Goal: Information Seeking & Learning: Learn about a topic

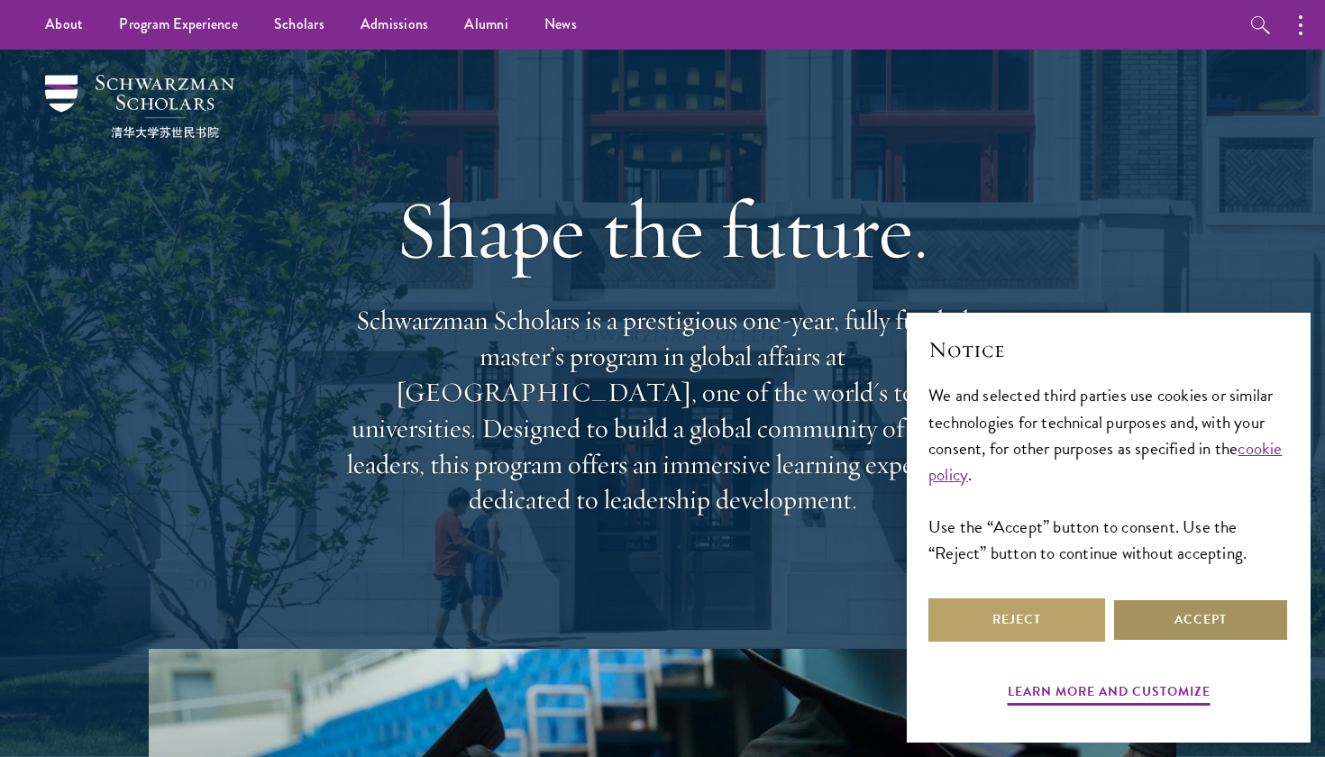
click at [1193, 617] on button "Accept" at bounding box center [1200, 619] width 177 height 43
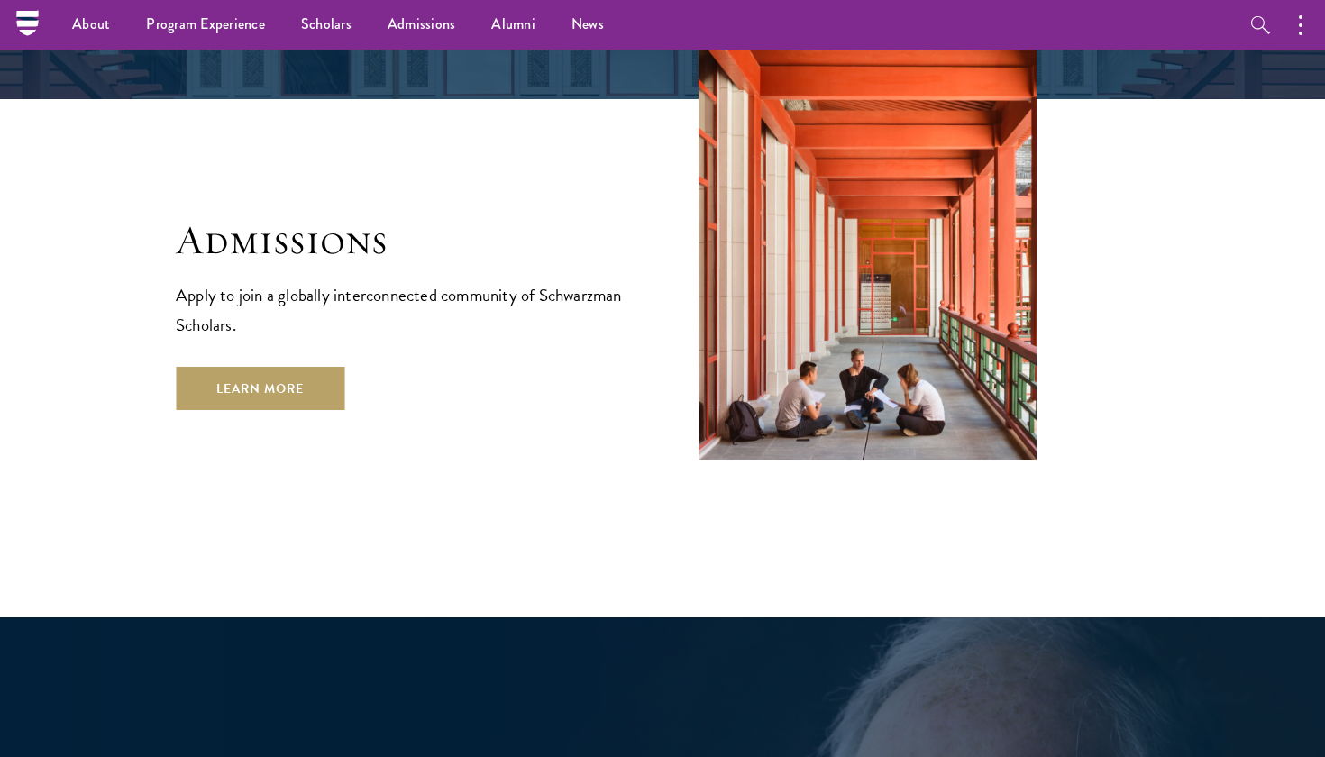
scroll to position [3004, 0]
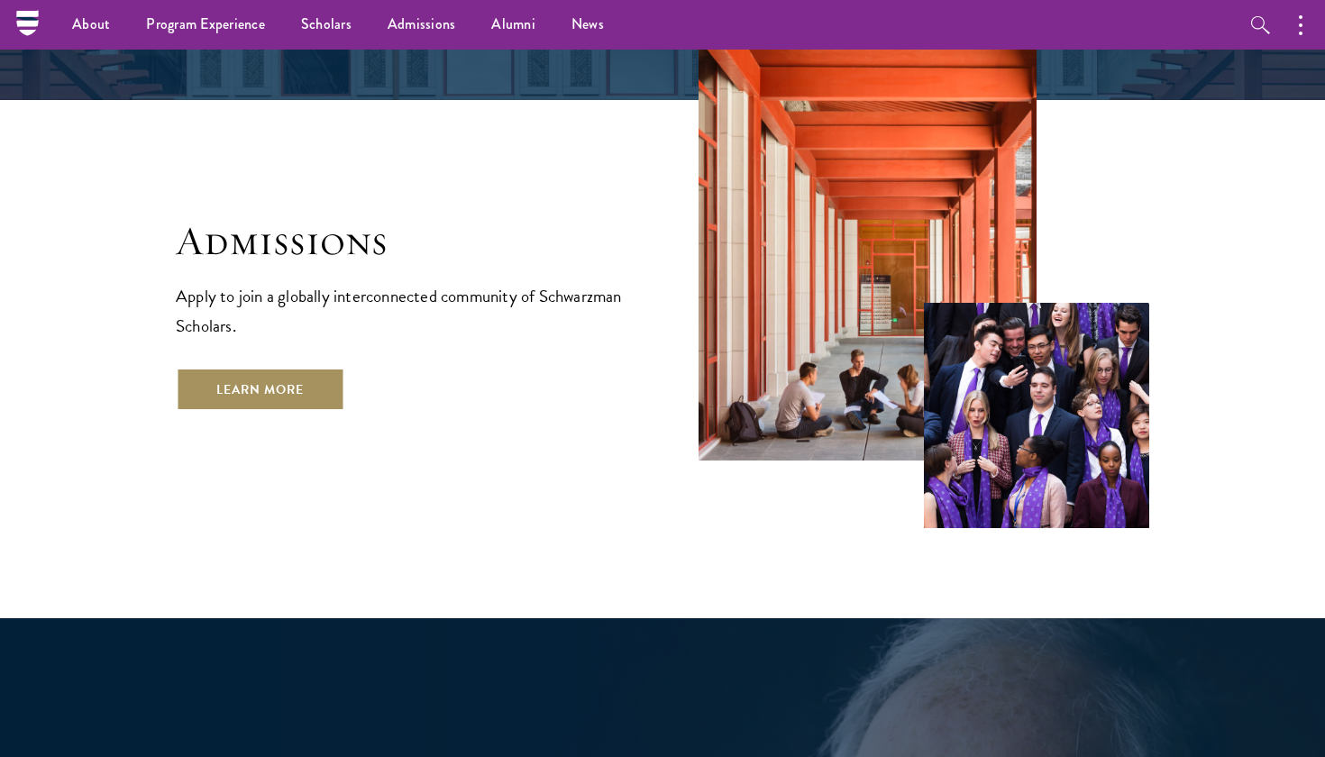
click at [275, 368] on link "Learn More" at bounding box center [260, 389] width 169 height 43
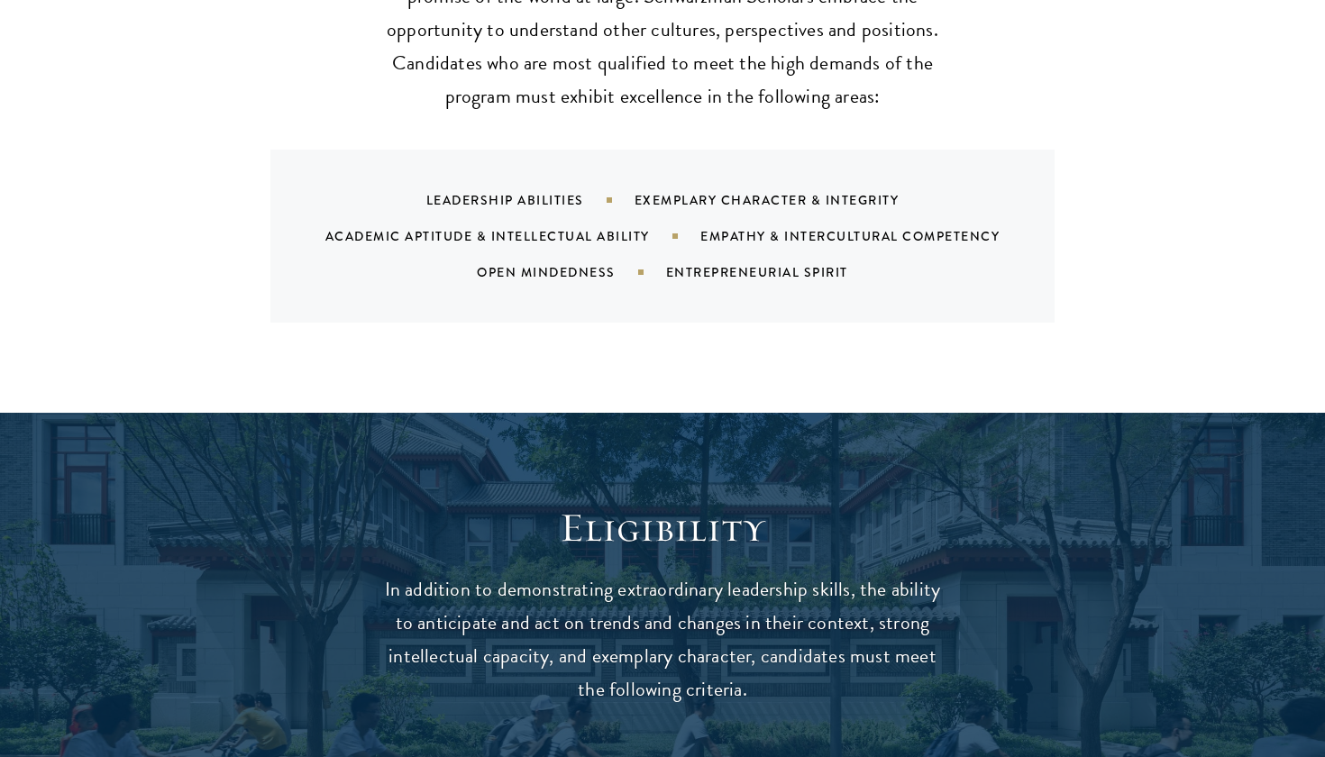
scroll to position [1905, 0]
drag, startPoint x: 681, startPoint y: 210, endPoint x: 1091, endPoint y: 210, distance: 410.1
click at [1091, 210] on div "What We're Looking For Our cohort of global leaders reflects the diversity, vib…" at bounding box center [662, 97] width 973 height 451
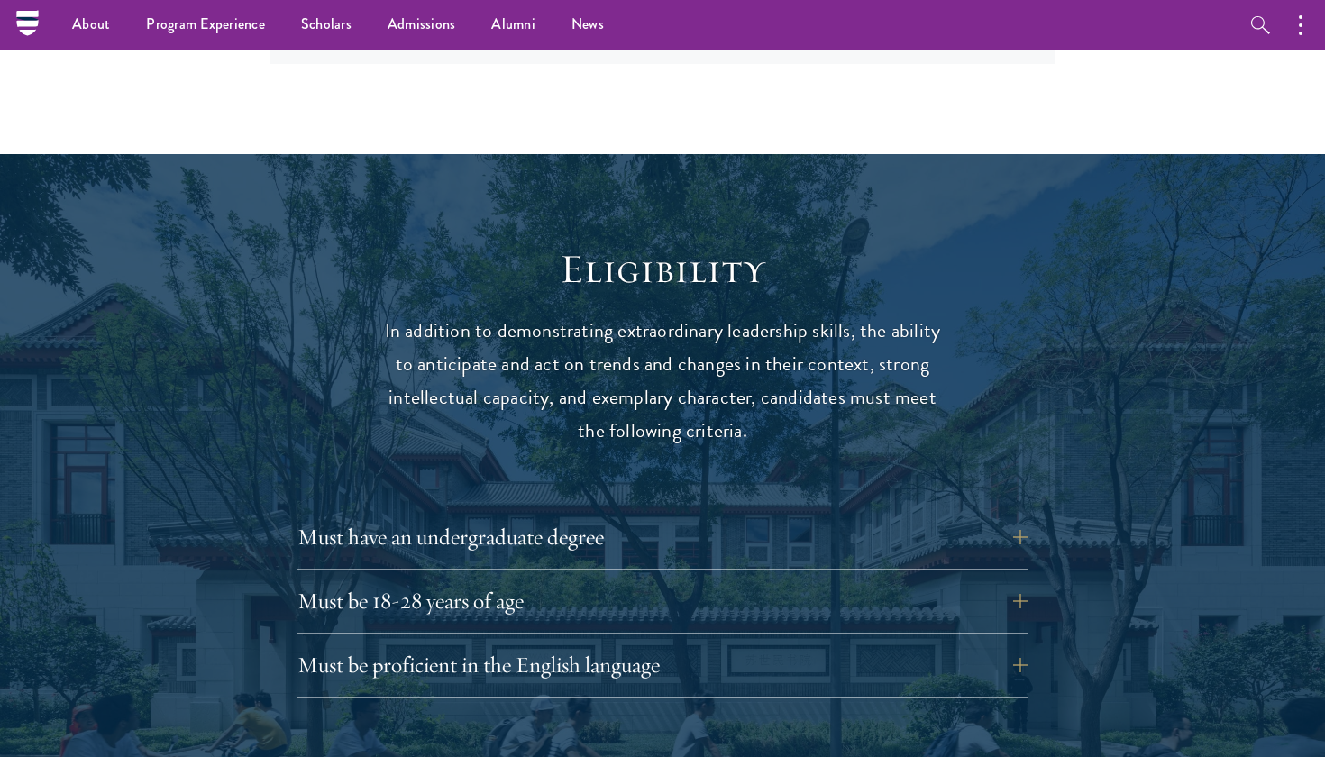
scroll to position [2161, 0]
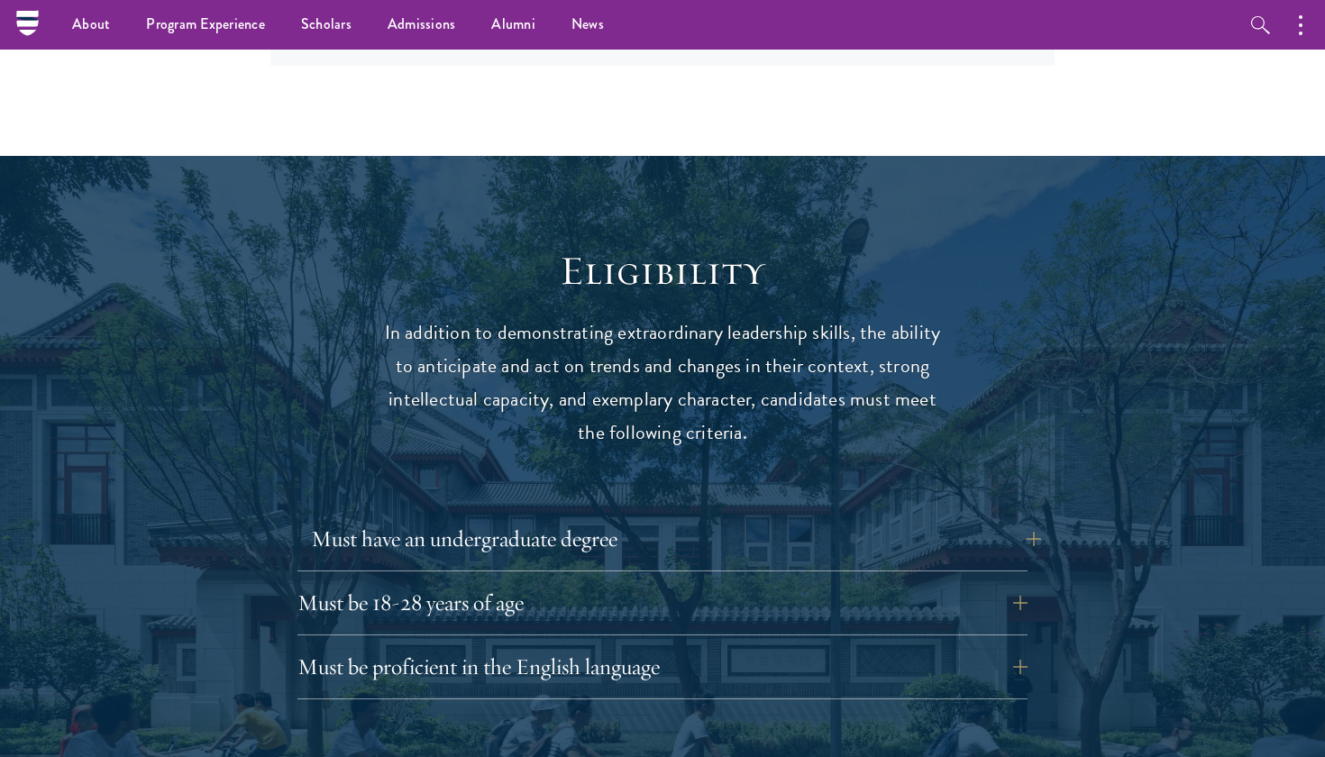
click at [1037, 517] on button "Must have an undergraduate degree" at bounding box center [676, 538] width 730 height 43
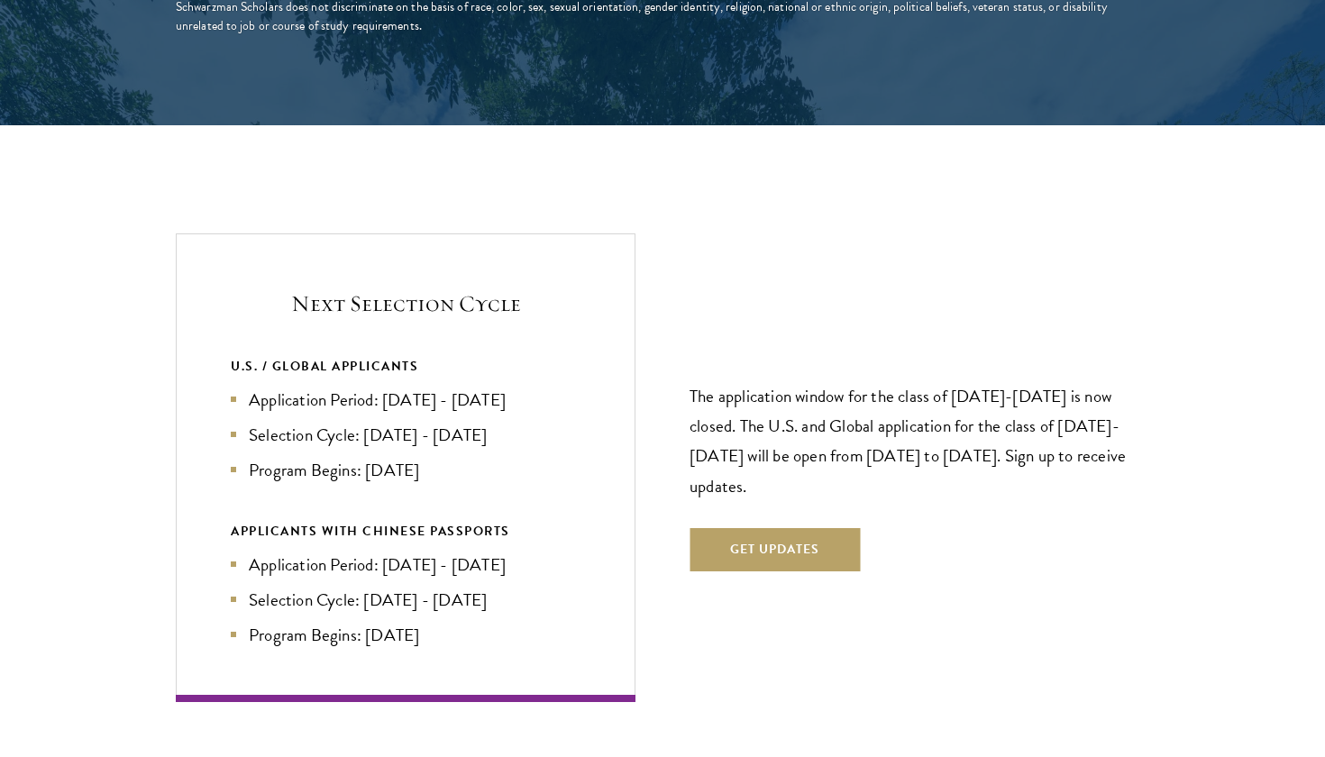
scroll to position [3933, 0]
drag, startPoint x: 962, startPoint y: 343, endPoint x: 1035, endPoint y: 341, distance: 73.1
click at [1035, 381] on p "The application window for the class of [DATE]-[DATE] is now closed. The U.S. a…" at bounding box center [920, 440] width 460 height 119
drag, startPoint x: 956, startPoint y: 343, endPoint x: 1040, endPoint y: 348, distance: 83.9
click at [1040, 381] on p "The application window for the class of [DATE]-[DATE] is now closed. The U.S. a…" at bounding box center [920, 440] width 460 height 119
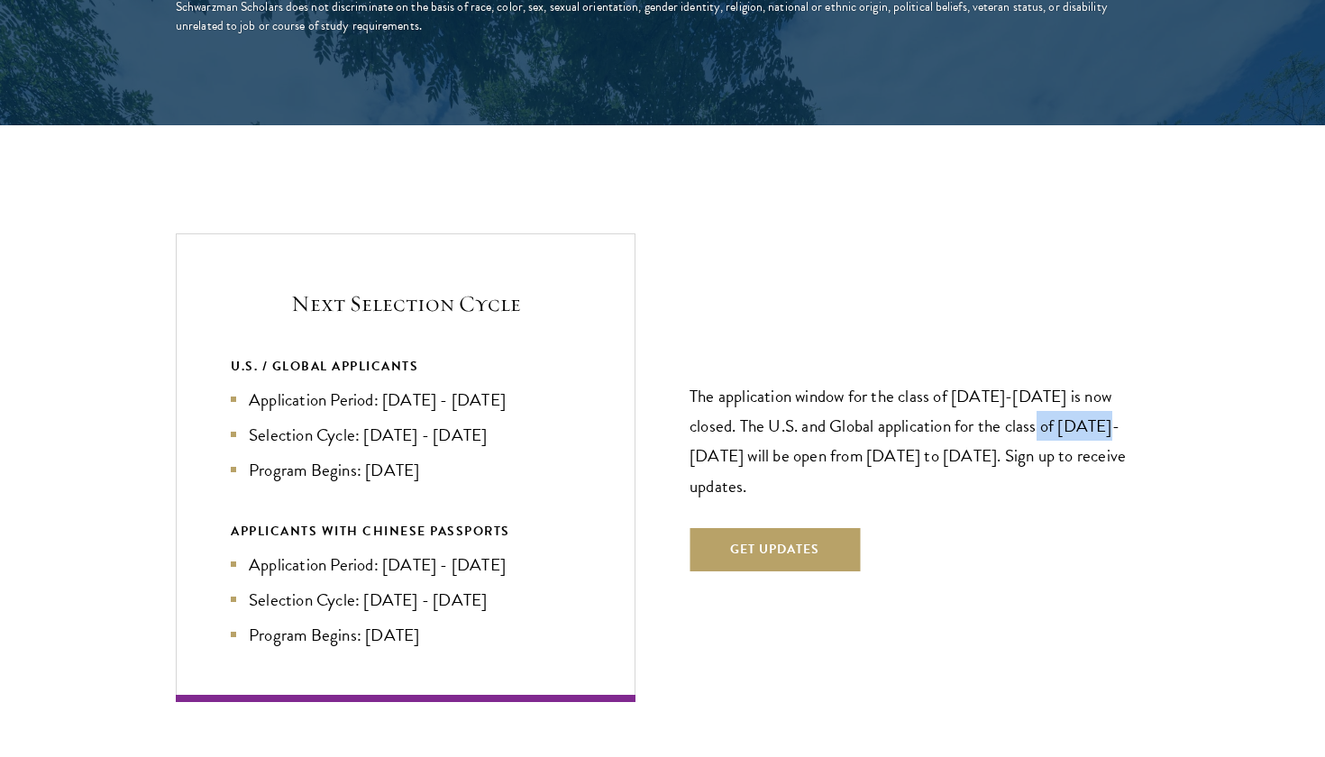
drag, startPoint x: 1012, startPoint y: 373, endPoint x: 1096, endPoint y: 371, distance: 83.8
click at [1096, 381] on p "The application window for the class of [DATE]-[DATE] is now closed. The U.S. a…" at bounding box center [920, 440] width 460 height 119
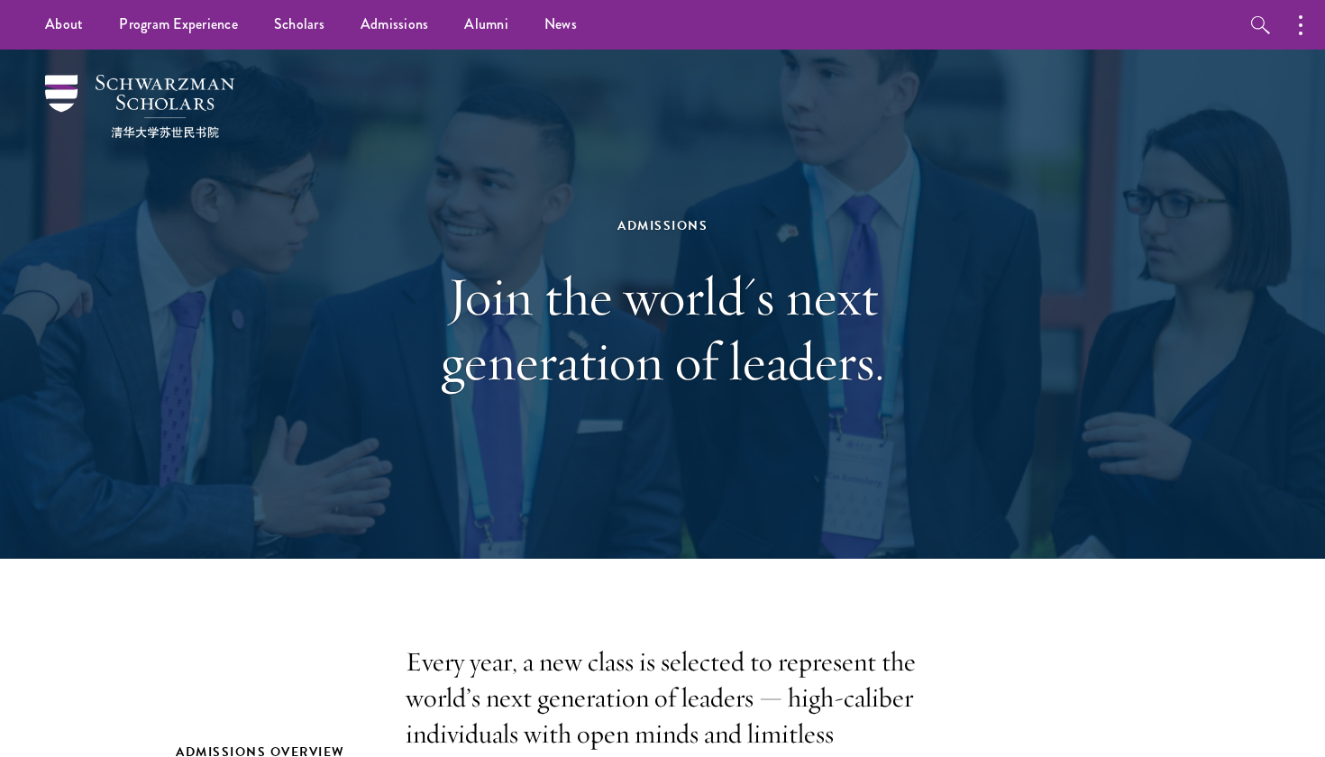
scroll to position [0, 0]
